Goal: Use online tool/utility

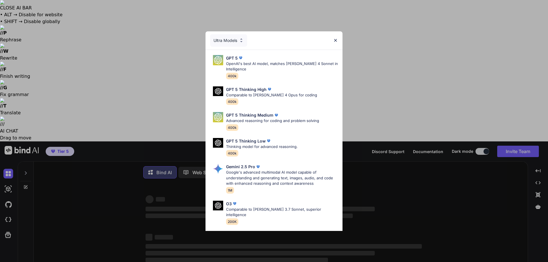
type textarea "x"
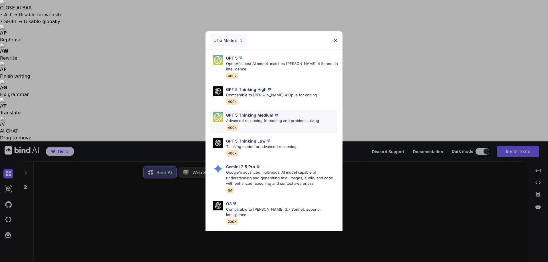
scroll to position [46, 0]
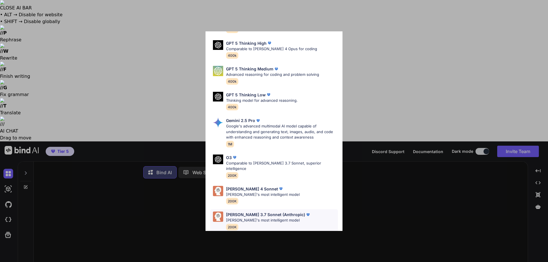
click at [305, 212] on img at bounding box center [308, 215] width 6 height 6
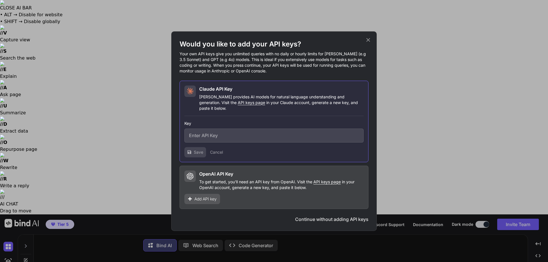
click at [368, 40] on icon at bounding box center [368, 40] width 6 height 6
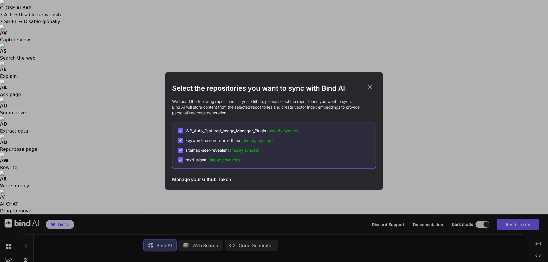
click at [374, 86] on h2 "Select the repositories you want to sync with Bind AI" at bounding box center [274, 88] width 204 height 9
click at [5, 76] on div "Select the repositories you want to sync with Bind AI We found the following re…" at bounding box center [274, 131] width 548 height 262
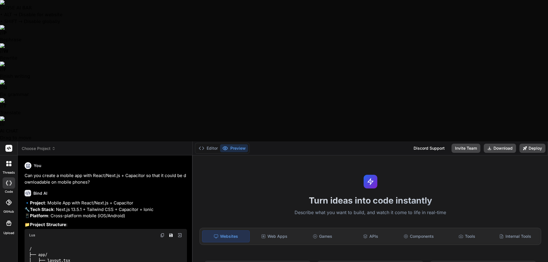
type textarea "x"
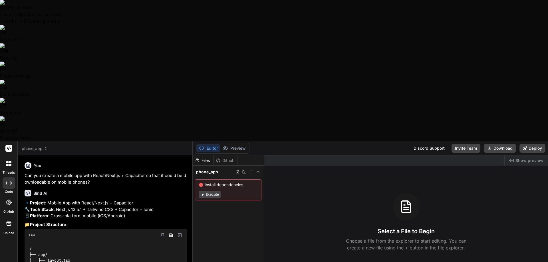
scroll to position [259, 0]
